Goal: Task Accomplishment & Management: Manage account settings

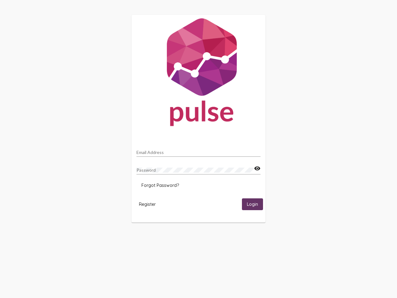
click at [199, 151] on input "Email Address" at bounding box center [199, 152] width 124 height 5
click at [257, 169] on mat-icon "visibility" at bounding box center [257, 168] width 7 height 7
click at [160, 185] on span "Forgot Password?" at bounding box center [161, 186] width 38 height 6
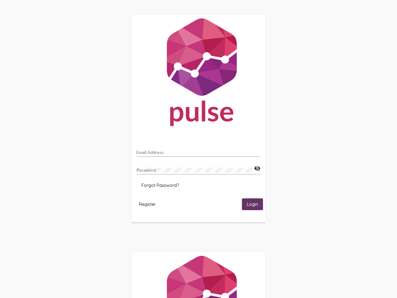
click at [147, 204] on span "Register" at bounding box center [147, 205] width 17 height 6
click at [253, 204] on span "Login" at bounding box center [252, 205] width 11 height 6
